Goal: Information Seeking & Learning: Learn about a topic

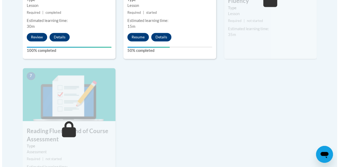
scroll to position [398, 0]
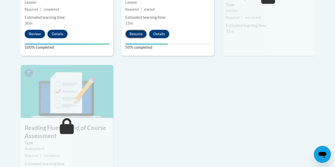
click at [141, 35] on button "Resume" at bounding box center [135, 34] width 21 height 8
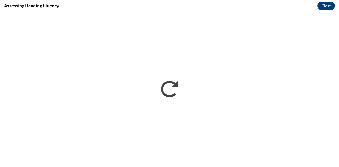
scroll to position [0, 0]
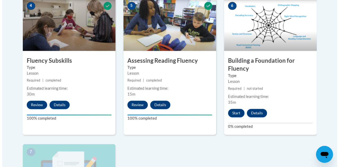
scroll to position [318, 0]
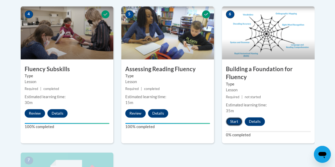
click at [239, 121] on button "Start" at bounding box center [234, 121] width 16 height 8
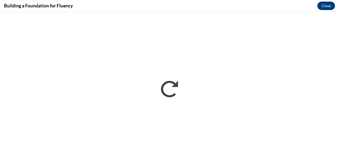
scroll to position [0, 0]
